Goal: Feedback & Contribution: Contribute content

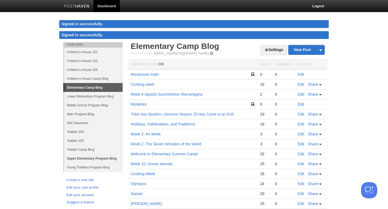
click at [93, 158] on link "Upper Elementary Program Blog" at bounding box center [93, 158] width 58 height 9
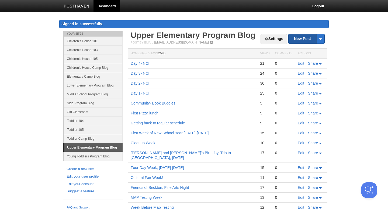
click at [305, 40] on link "New Post" at bounding box center [306, 38] width 36 height 9
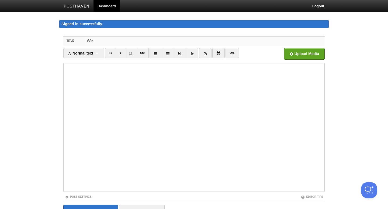
type input "W"
type input "This week!"
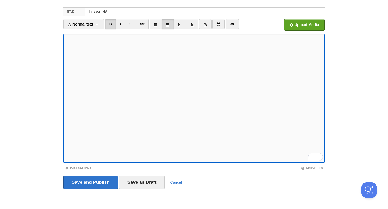
scroll to position [40, 0]
click at [113, 24] on link "B" at bounding box center [110, 24] width 11 height 10
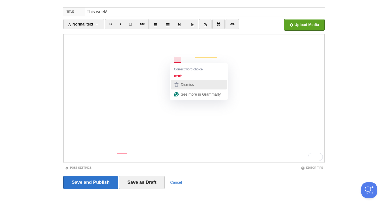
click at [186, 84] on span "Dismiss" at bounding box center [187, 85] width 13 height 4
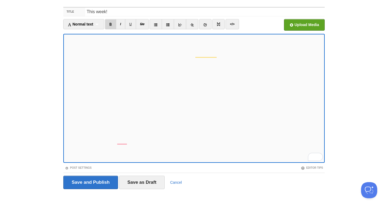
click at [113, 27] on link "B" at bounding box center [110, 24] width 11 height 10
click at [61, 92] on button "See rewrite suggestions" at bounding box center [58, 63] width 4 height 58
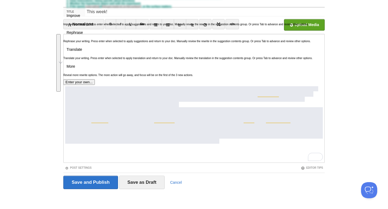
click at [83, 36] on span "Rephrase" at bounding box center [75, 33] width 16 height 6
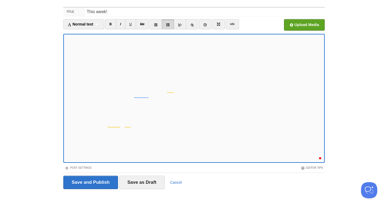
scroll to position [9, 0]
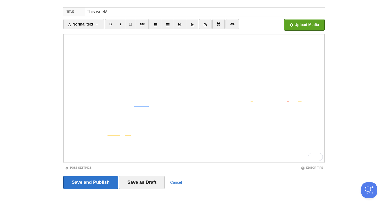
scroll to position [9, 0]
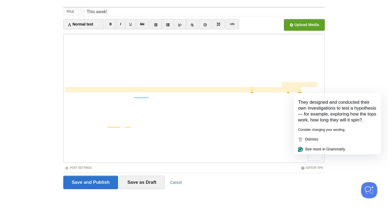
click at [315, 125] on div "They designed and conducted their own investigations to test a hypothesis — for…" at bounding box center [336, 111] width 87 height 28
click at [316, 117] on div "They designed and conducted their own investigations to test a hypothesis — for…" at bounding box center [336, 111] width 87 height 28
click at [311, 142] on div "Dismiss" at bounding box center [337, 140] width 79 height 6
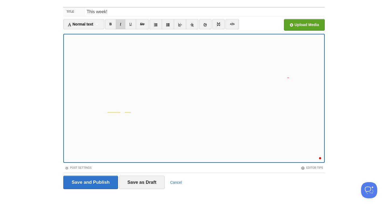
scroll to position [23, 0]
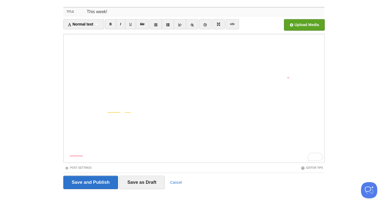
drag, startPoint x: 107, startPoint y: 13, endPoint x: 86, endPoint y: 12, distance: 21.3
click at [86, 12] on input "This week!" at bounding box center [204, 12] width 239 height 9
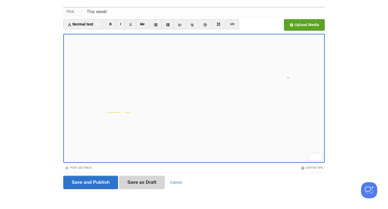
click at [148, 185] on input "Save as Draft" at bounding box center [142, 182] width 46 height 13
